Goal: Information Seeking & Learning: Stay updated

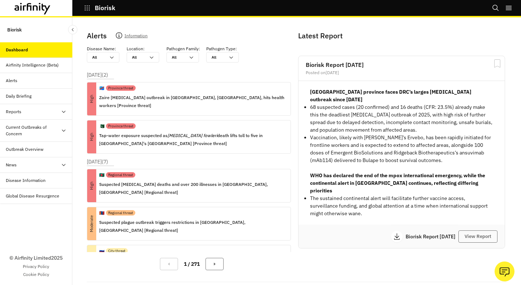
click at [30, 170] on div "News" at bounding box center [36, 165] width 72 height 16
click at [29, 203] on div "Media" at bounding box center [36, 197] width 72 height 16
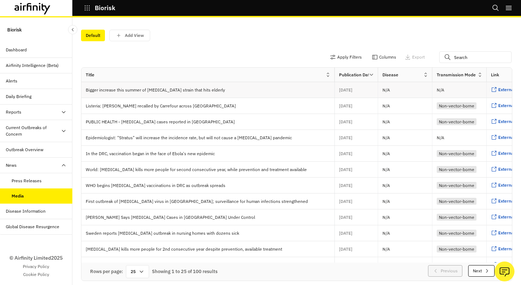
click at [144, 94] on div "Bigger increase this summer of flu strain that hits elderly" at bounding box center [207, 90] width 253 height 16
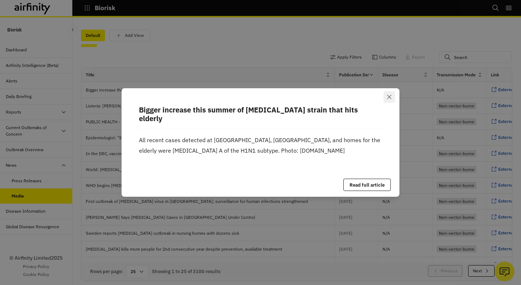
click at [386, 102] on button "Close" at bounding box center [390, 97] width 12 height 12
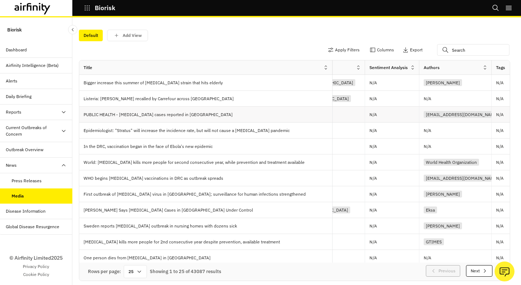
scroll to position [0, 218]
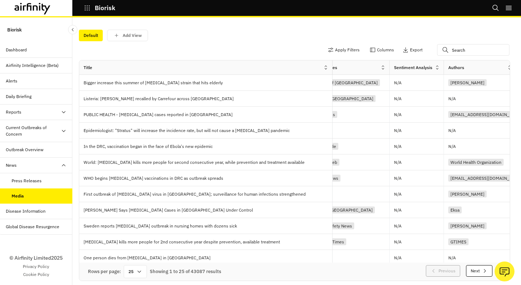
click at [94, 8] on button "Biorisk" at bounding box center [99, 8] width 31 height 12
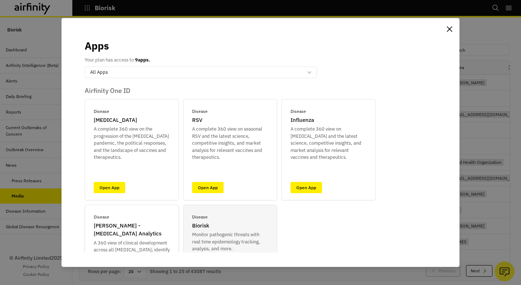
scroll to position [103, 0]
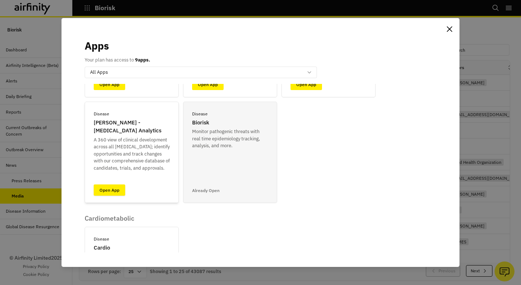
click at [114, 189] on link "Open App" at bounding box center [109, 190] width 31 height 11
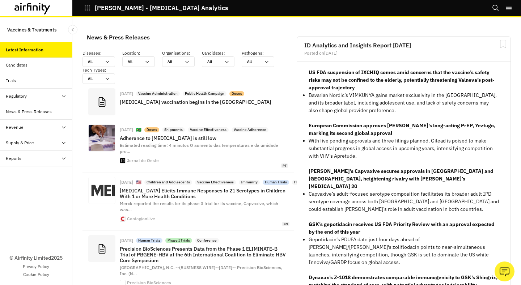
scroll to position [588, 217]
click at [27, 109] on div "News & Press Releases" at bounding box center [29, 112] width 46 height 7
